Goal: Ask a question

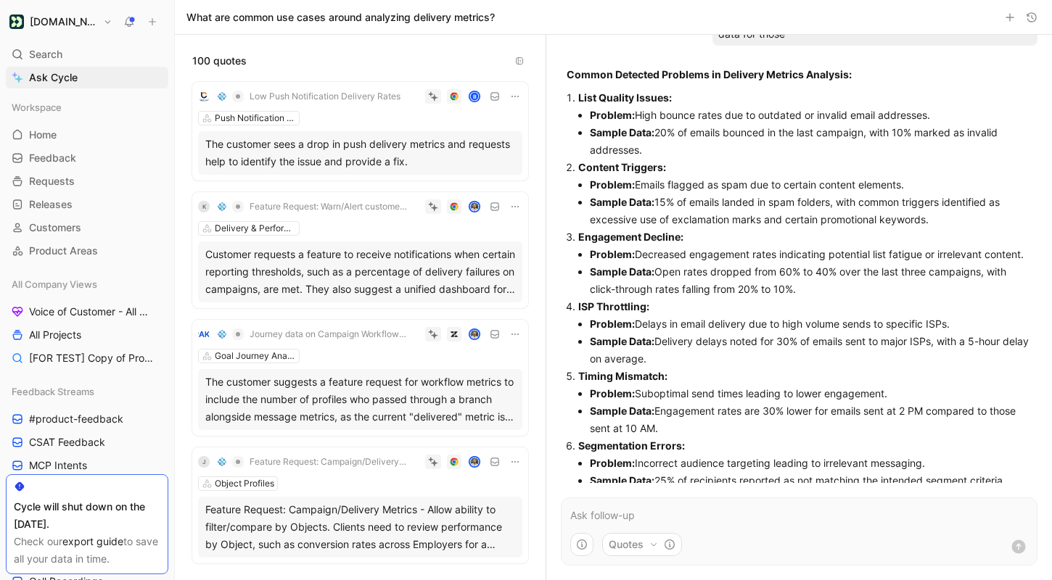
scroll to position [1536, 0]
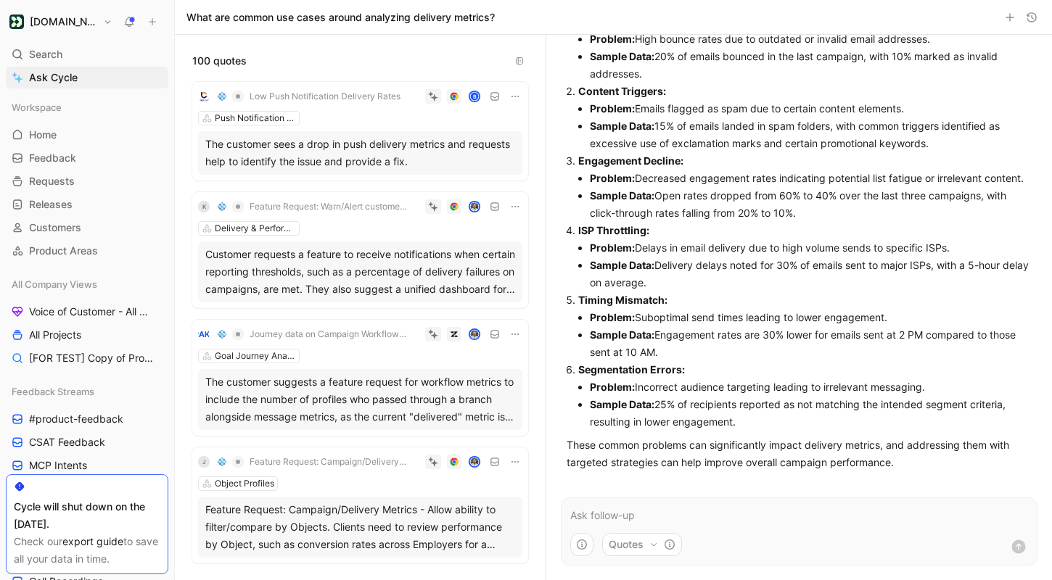
click at [77, 12] on button "[DOMAIN_NAME]" at bounding box center [61, 22] width 110 height 20
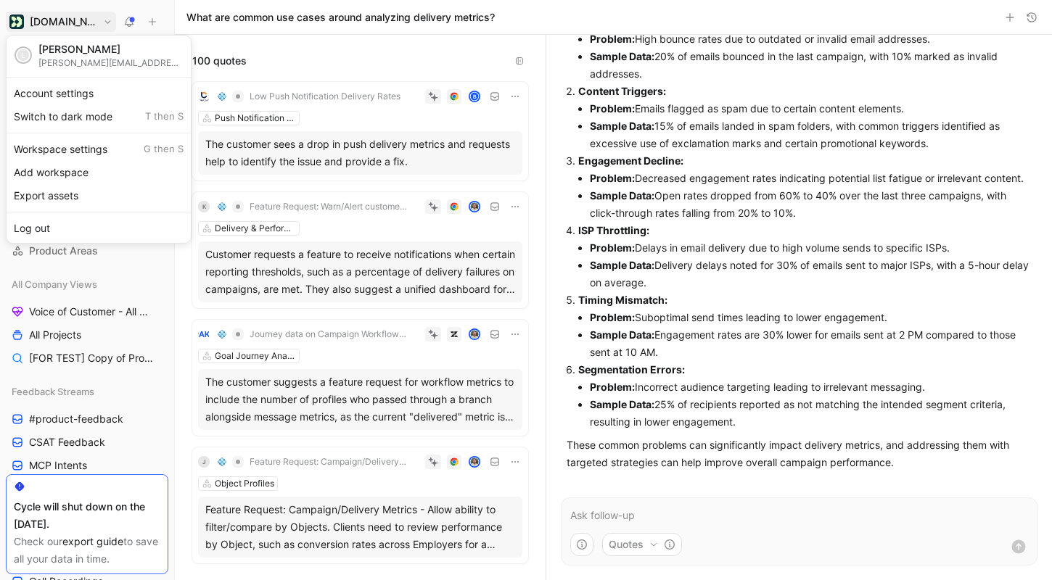
click at [249, 159] on div at bounding box center [526, 290] width 1052 height 580
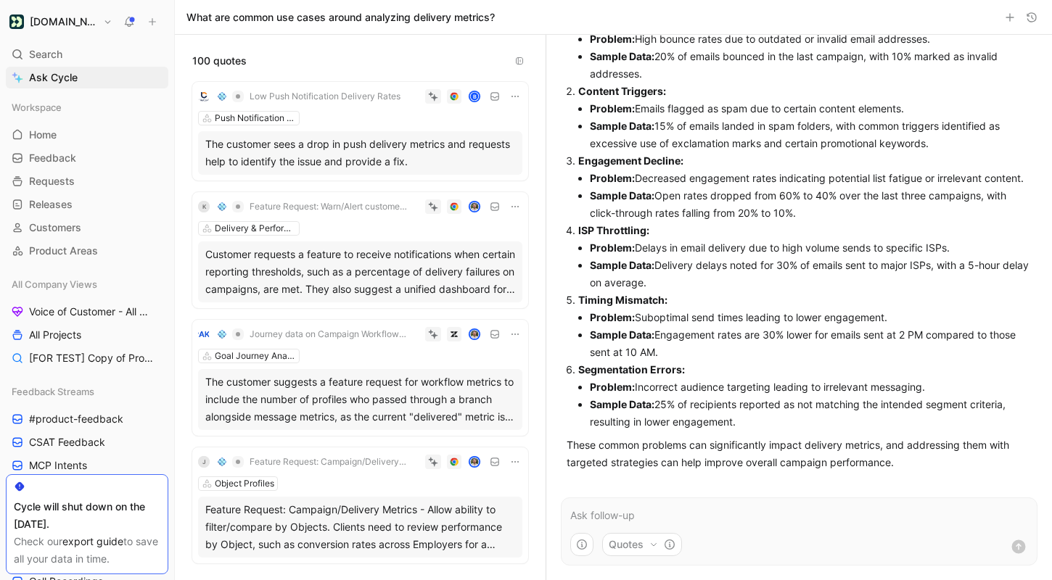
click at [55, 120] on div "Workspace Home G then H Feedback G then F Requests G then R Releases G then L C…" at bounding box center [87, 178] width 162 height 165
click at [55, 131] on span "Home" at bounding box center [43, 135] width 28 height 15
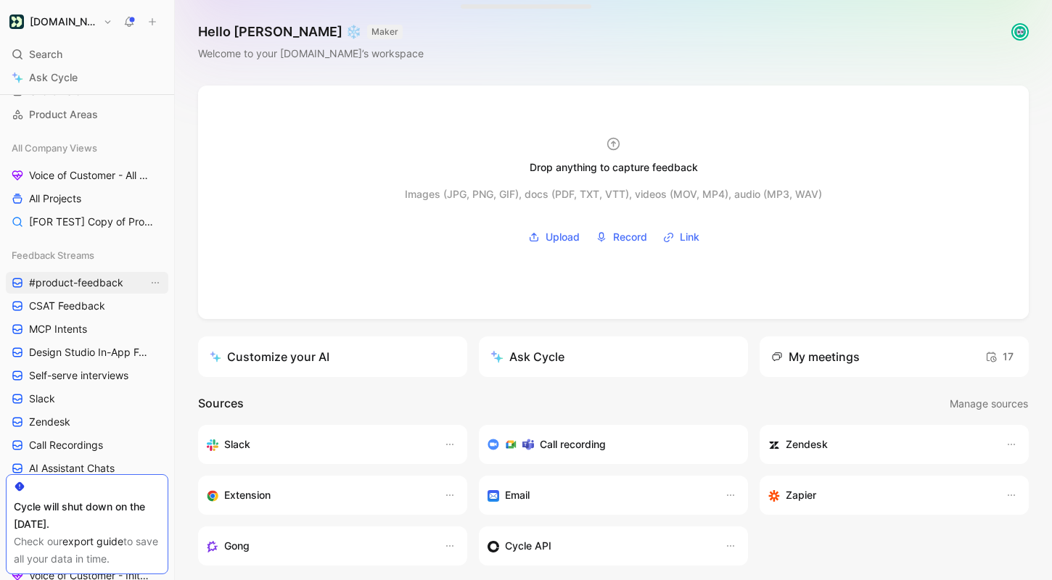
scroll to position [128, 0]
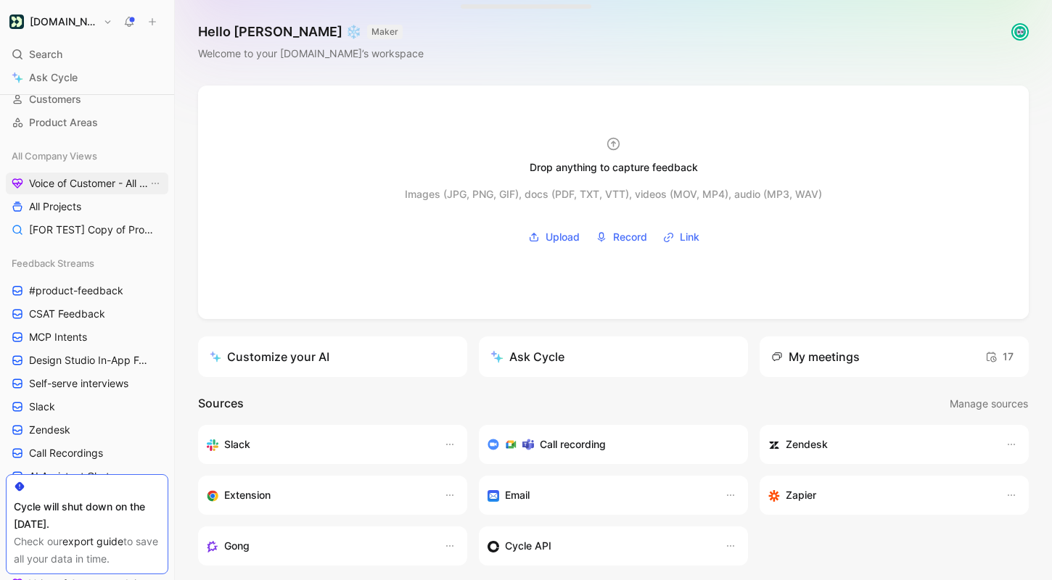
click at [97, 188] on span "Voice of Customer - All Areas" at bounding box center [88, 183] width 119 height 15
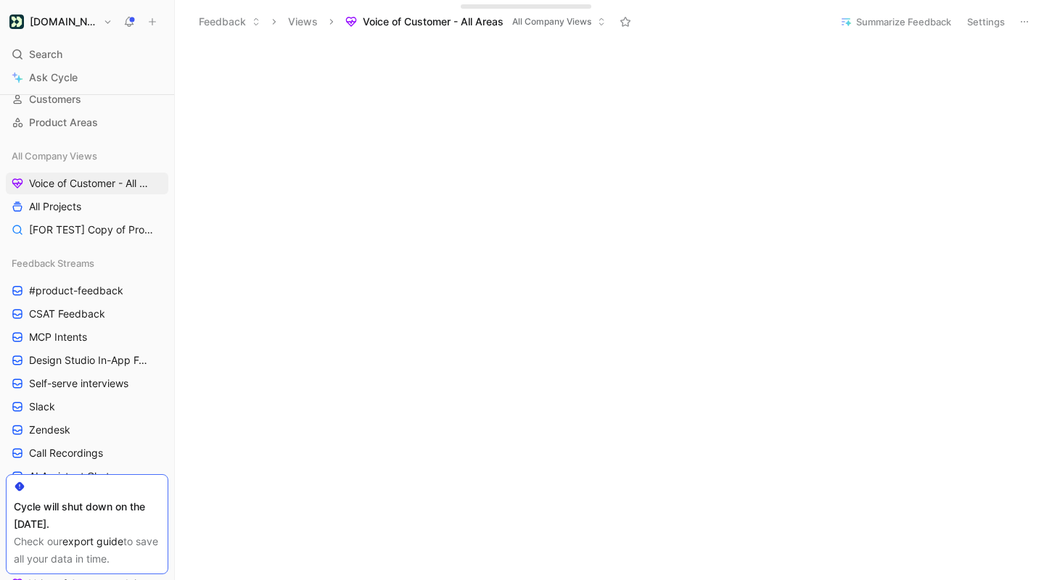
scroll to position [121, 0]
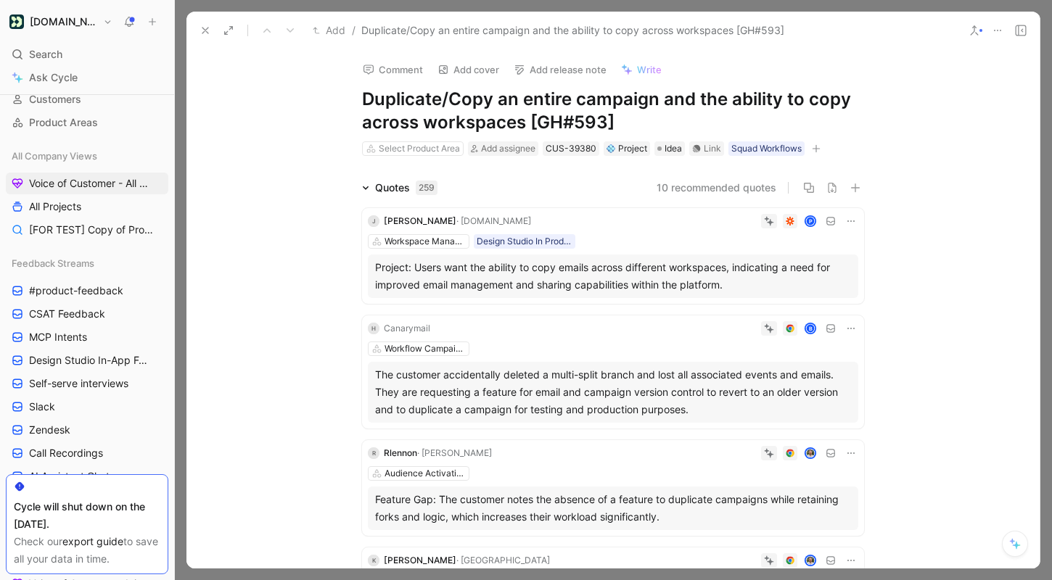
click at [199, 22] on button at bounding box center [205, 30] width 20 height 20
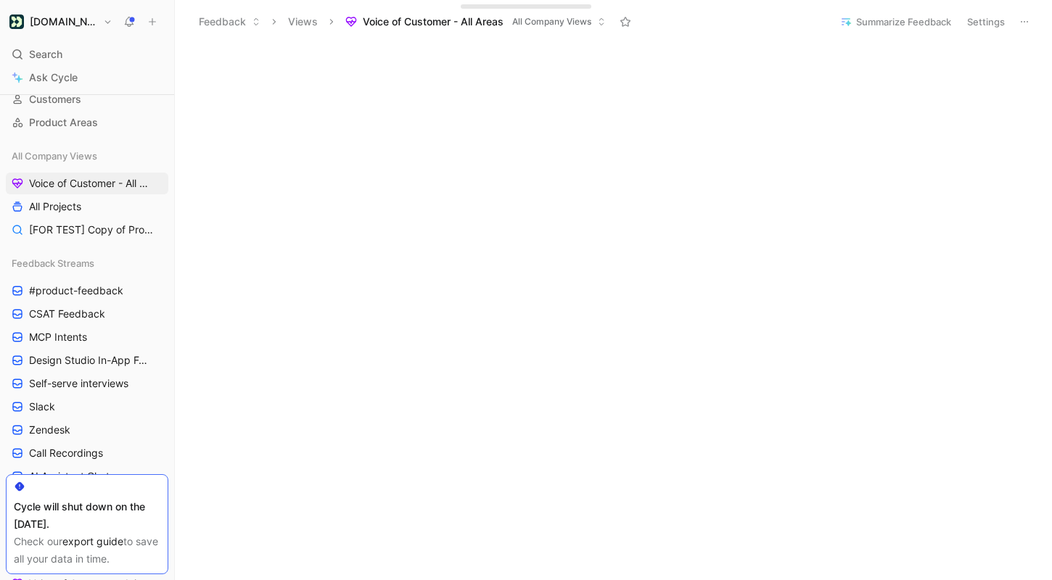
scroll to position [185, 0]
click at [108, 70] on link "Ask Cycle" at bounding box center [87, 78] width 162 height 22
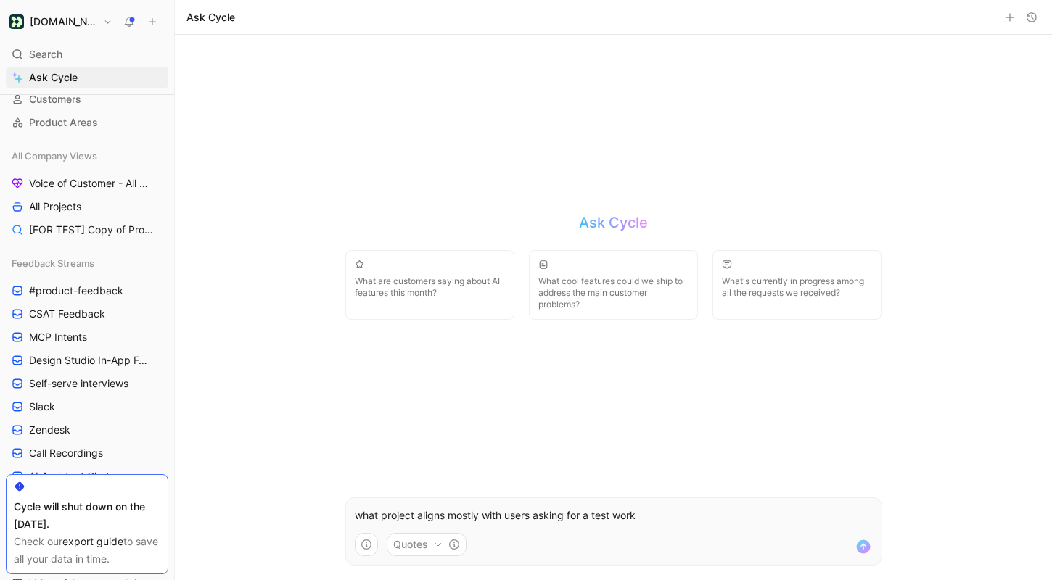
click at [598, 511] on p "what project aligns mostly with users asking for a test work" at bounding box center [614, 515] width 518 height 17
click at [730, 512] on p "what project aligns mostly with users asking for a prod and staging work" at bounding box center [614, 515] width 518 height 17
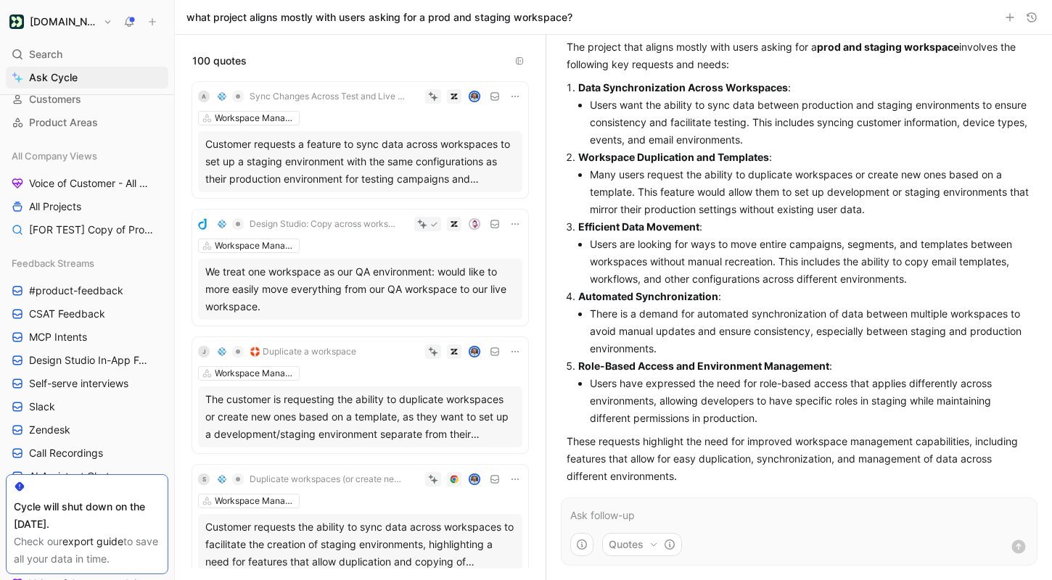
scroll to position [97, 0]
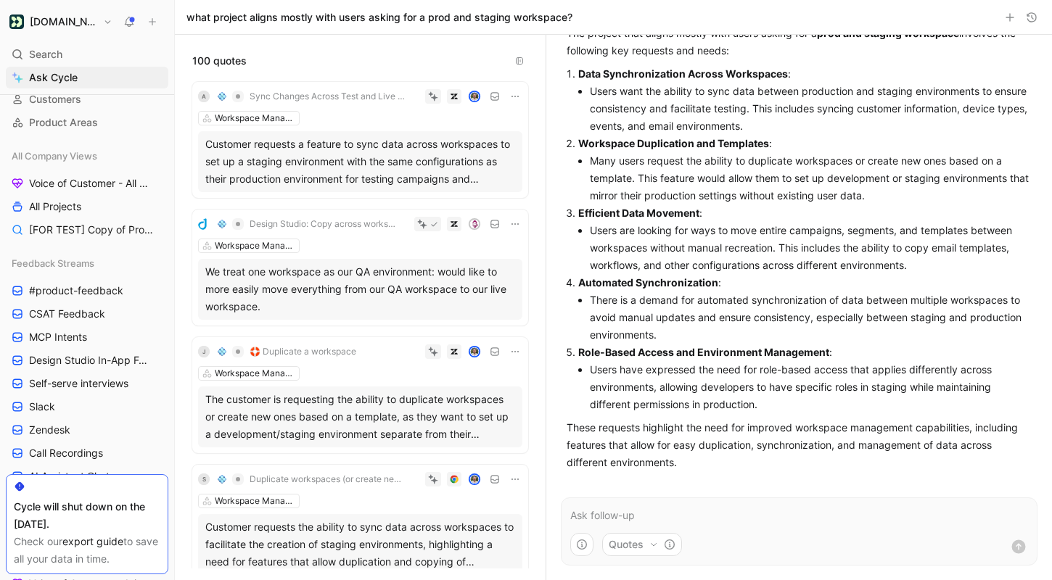
click at [651, 545] on icon "button" at bounding box center [653, 544] width 9 height 9
click at [698, 292] on html "[DOMAIN_NAME] Search ⌘ K Ask Cycle Workspace Home G then H Feedback G then F Re…" at bounding box center [526, 290] width 1052 height 580
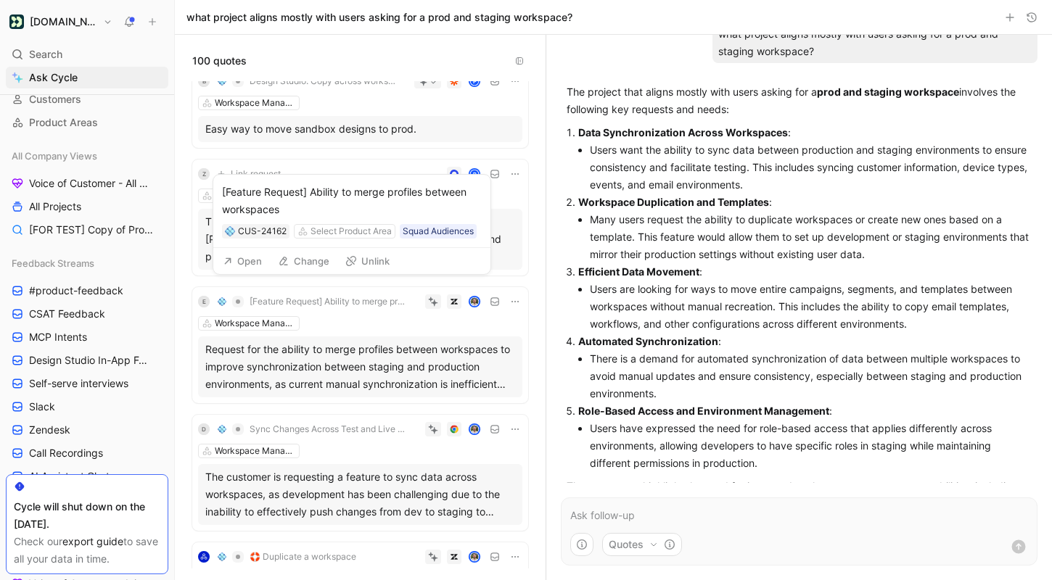
scroll to position [458, 0]
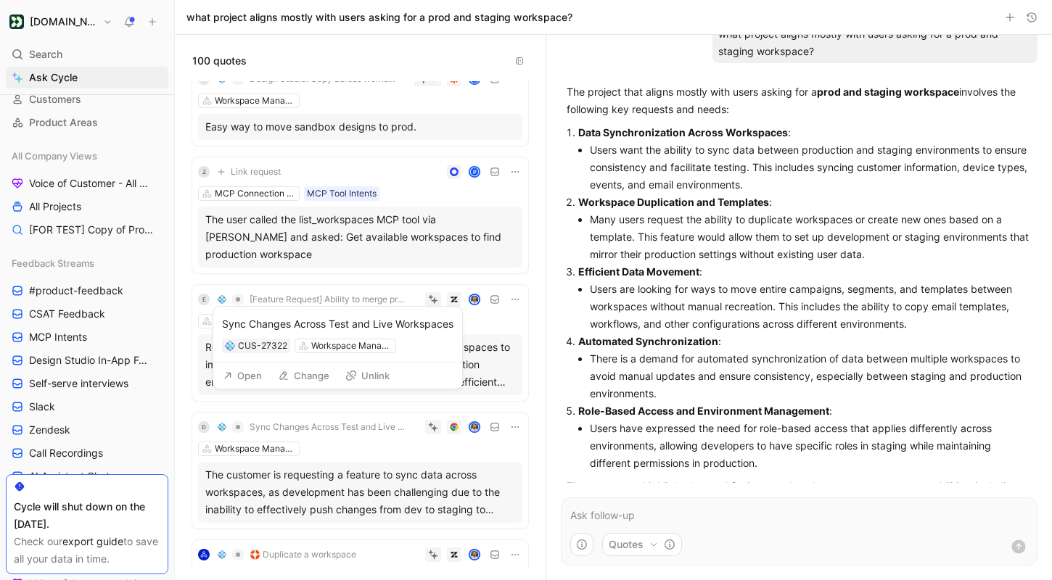
click at [350, 421] on span "Sync Changes Across Test and Live Workspaces" at bounding box center [327, 427] width 157 height 12
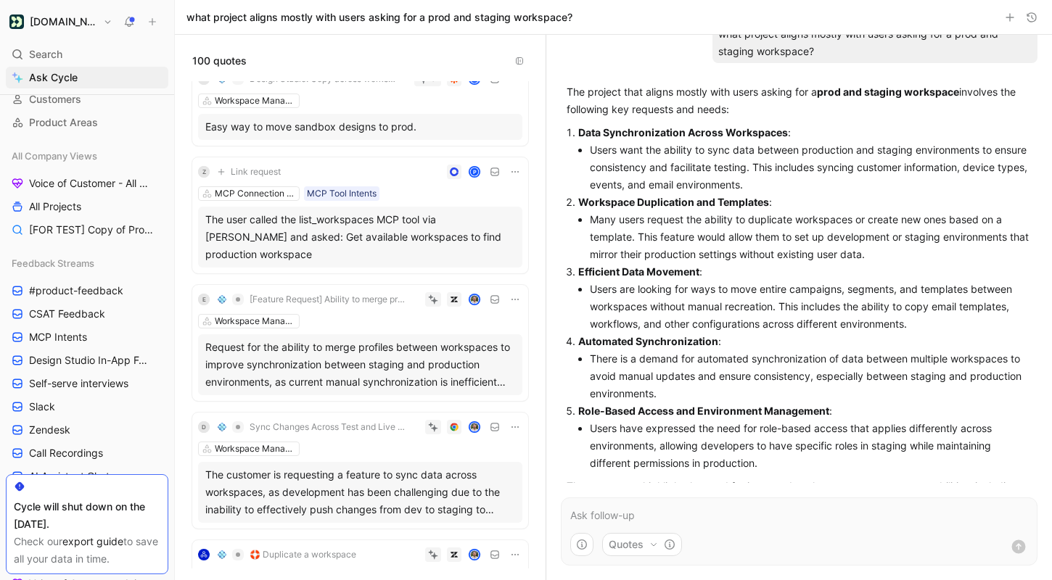
scroll to position [0, 0]
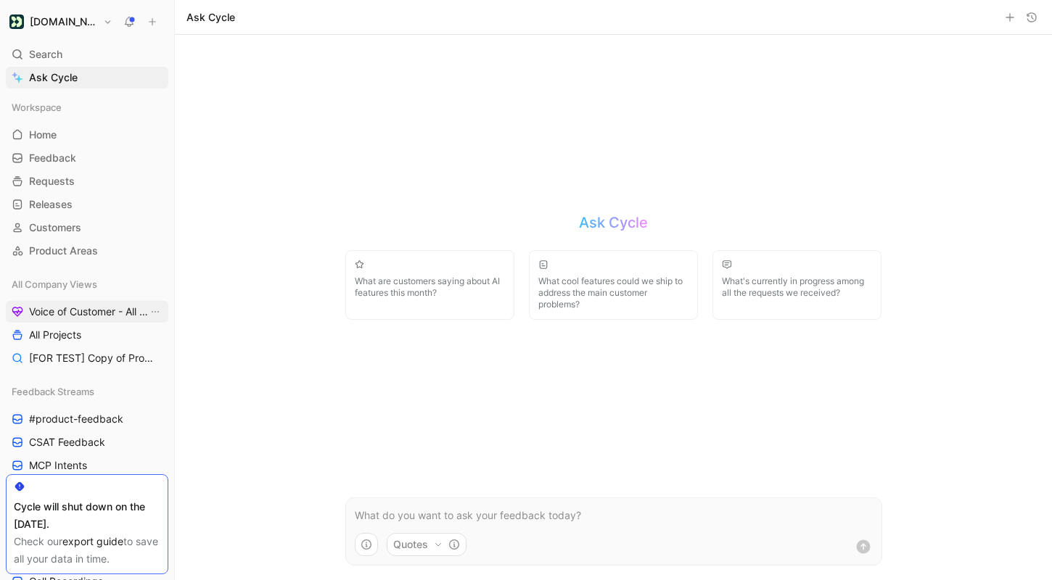
click at [64, 313] on span "Voice of Customer - All Areas" at bounding box center [88, 312] width 119 height 15
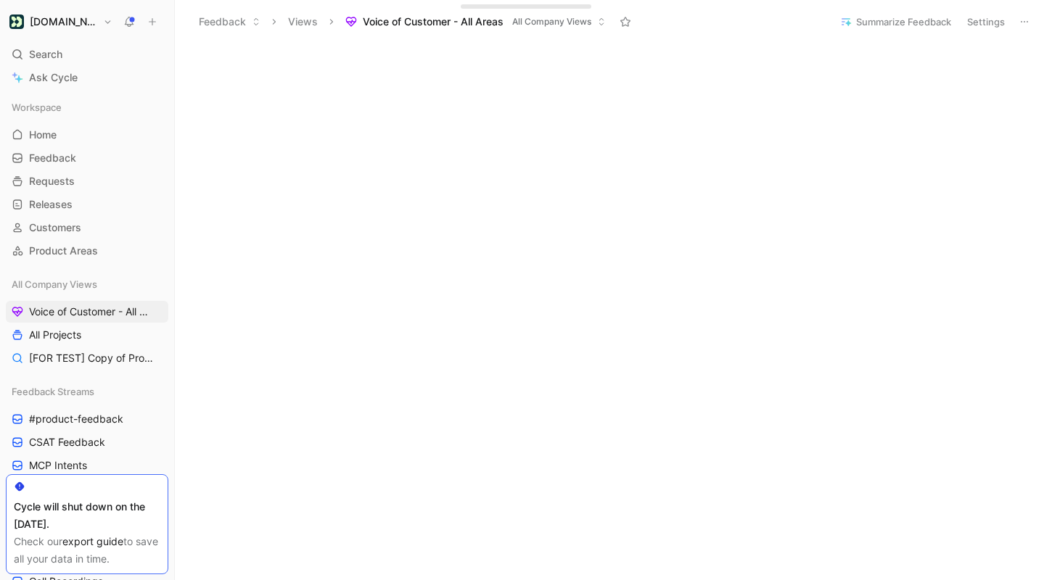
scroll to position [516, 0]
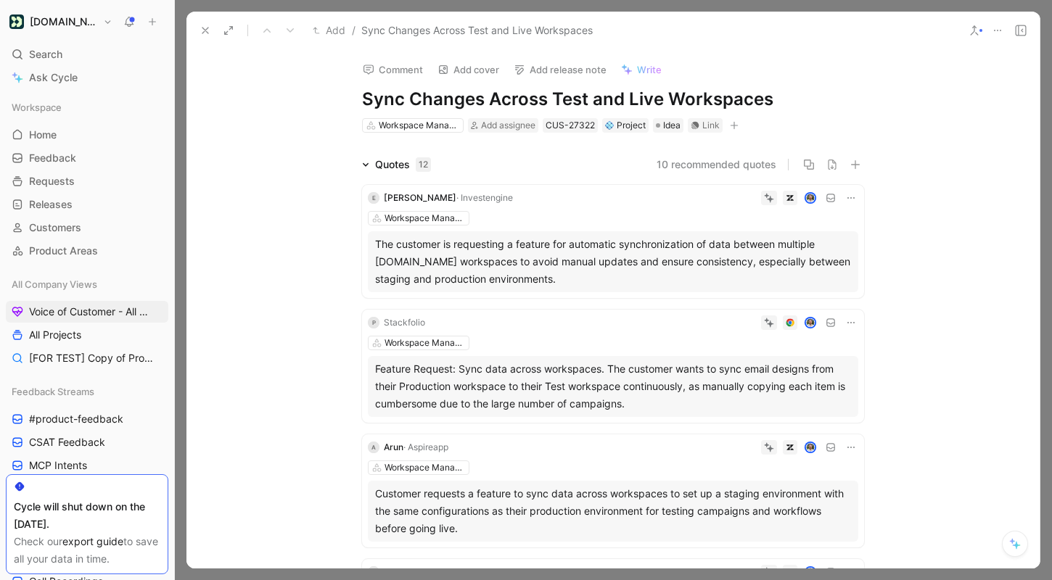
click at [201, 27] on icon at bounding box center [205, 31] width 12 height 12
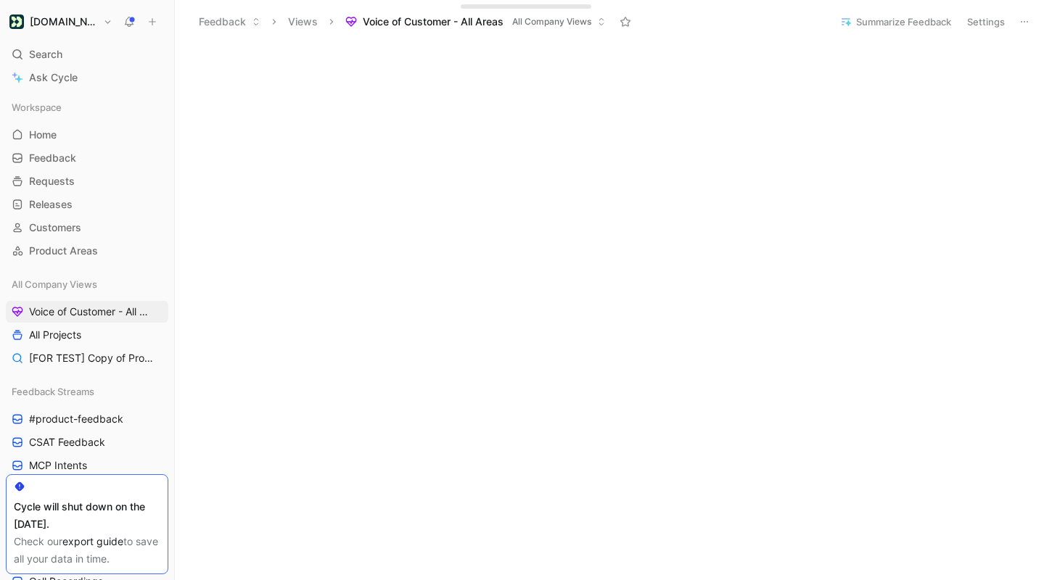
scroll to position [227, 0]
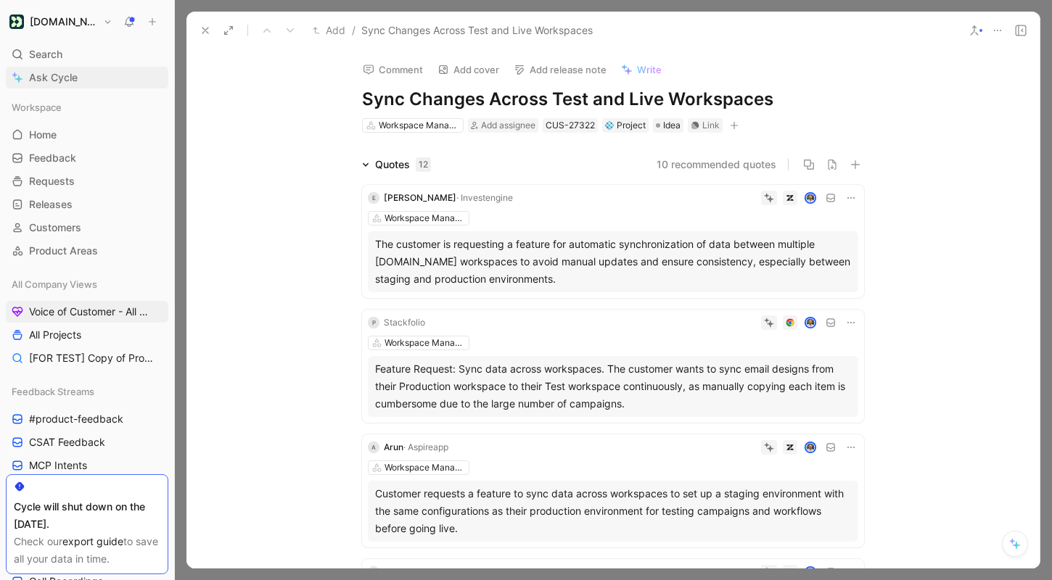
click at [78, 74] on link "Ask Cycle" at bounding box center [87, 78] width 162 height 22
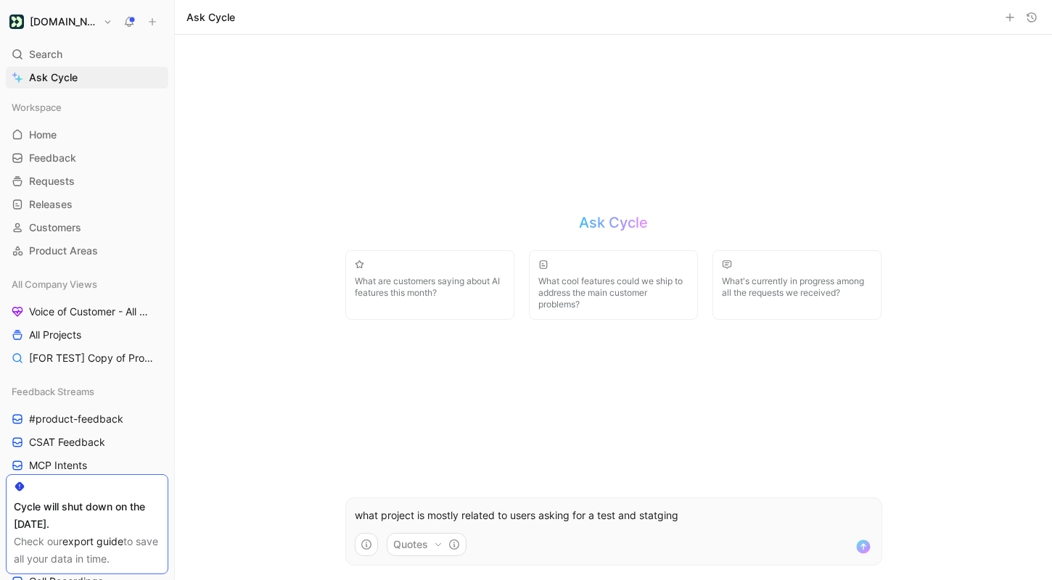
drag, startPoint x: 599, startPoint y: 514, endPoint x: 823, endPoint y: 514, distance: 224.1
click at [823, 514] on p "what project is mostly related to users asking for a test and statging" at bounding box center [614, 515] width 518 height 17
click at [864, 549] on use "submit" at bounding box center [863, 547] width 14 height 14
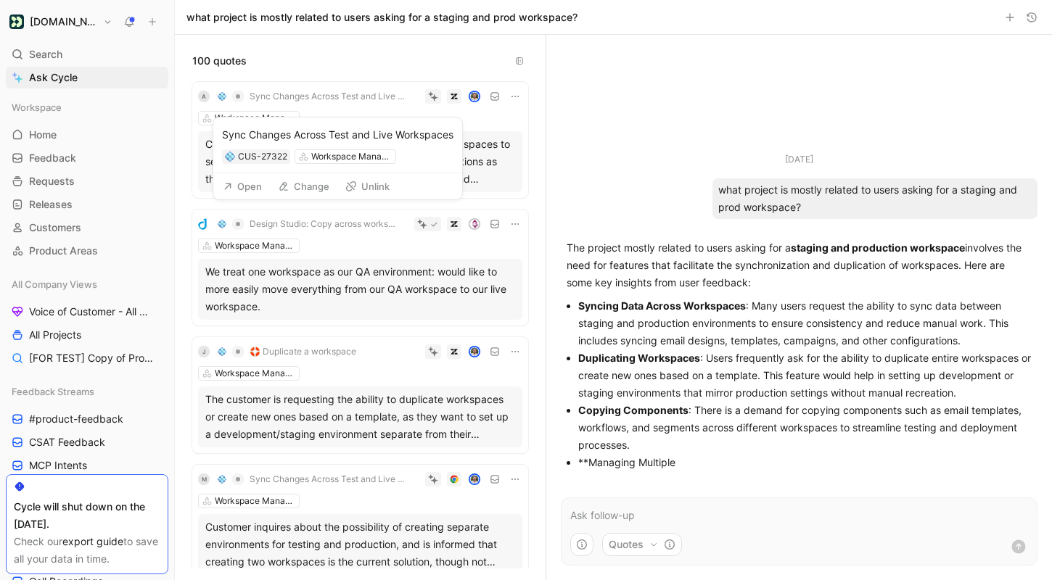
click at [255, 186] on button "Open" at bounding box center [242, 186] width 52 height 20
